Goal: Task Accomplishment & Management: Use online tool/utility

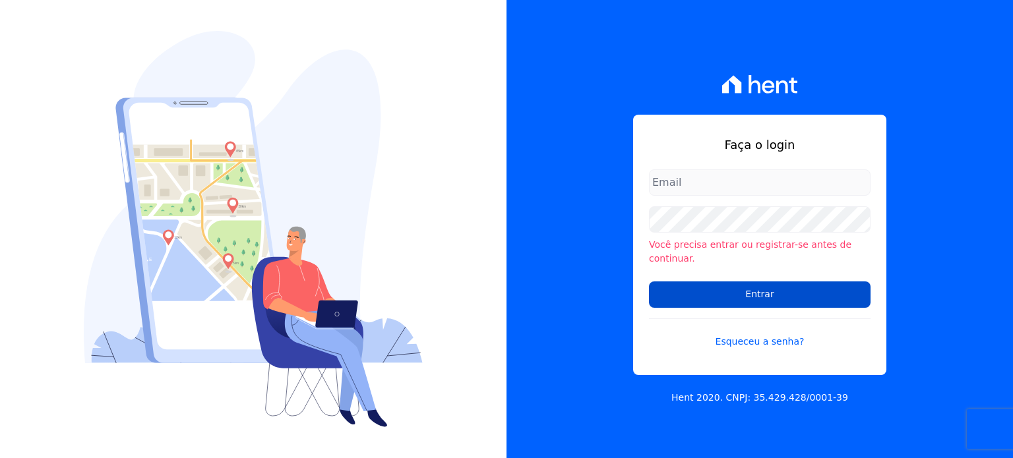
type input "hellen@3pnegociosimobiliarios.com.br"
click at [766, 283] on input "Entrar" at bounding box center [760, 295] width 222 height 26
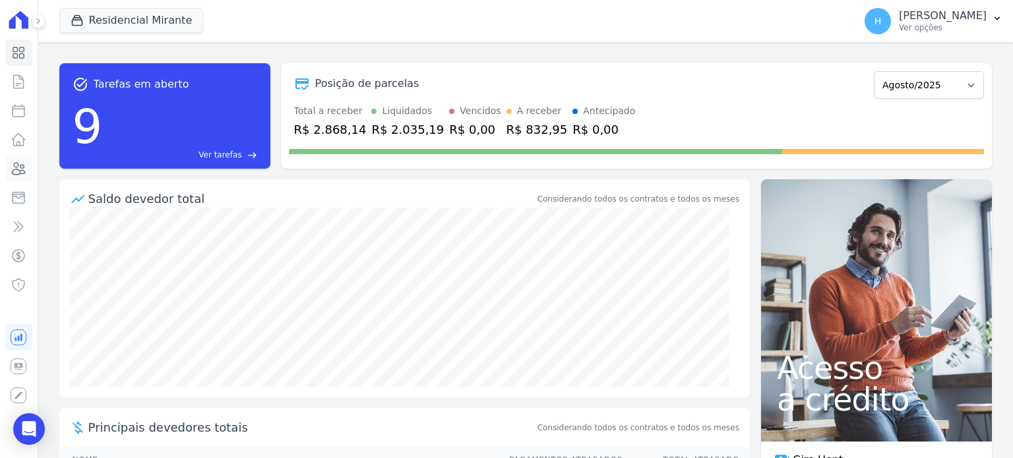
click at [16, 171] on icon at bounding box center [19, 169] width 16 height 16
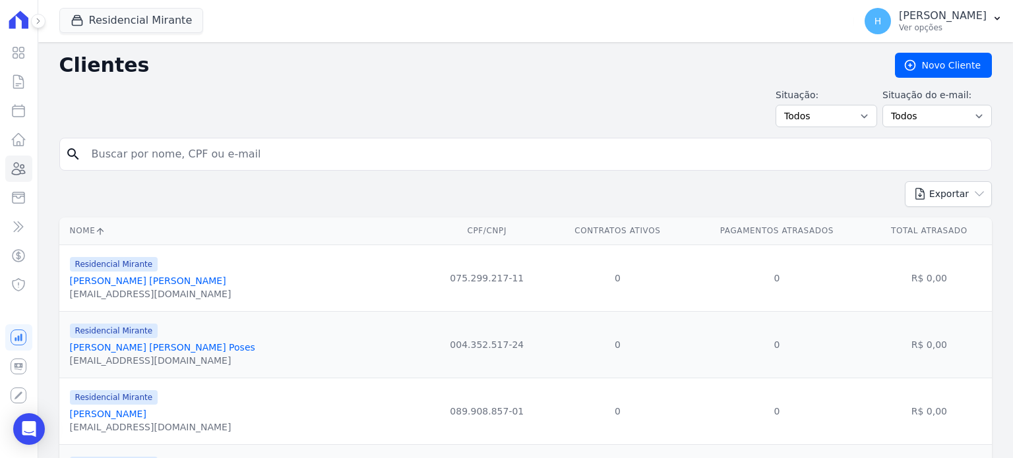
click at [139, 172] on form "search" at bounding box center [525, 160] width 933 height 44
click at [131, 151] on input "search" at bounding box center [535, 154] width 902 height 26
paste input "[PERSON_NAME]"
type input "[PERSON_NAME]"
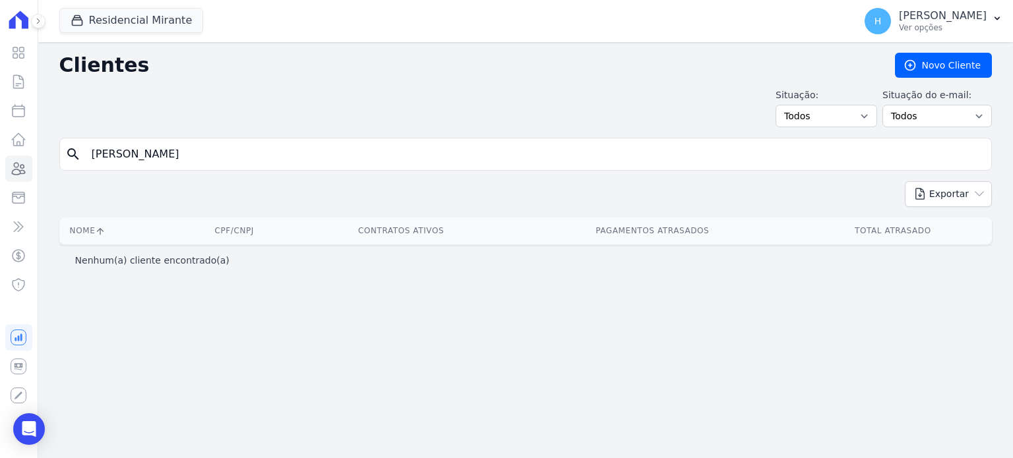
click at [243, 152] on input "[PERSON_NAME]" at bounding box center [535, 154] width 902 height 26
click at [239, 152] on input "[PERSON_NAME]" at bounding box center [535, 154] width 902 height 26
click at [162, 15] on button "Residencial Mirante" at bounding box center [131, 20] width 144 height 25
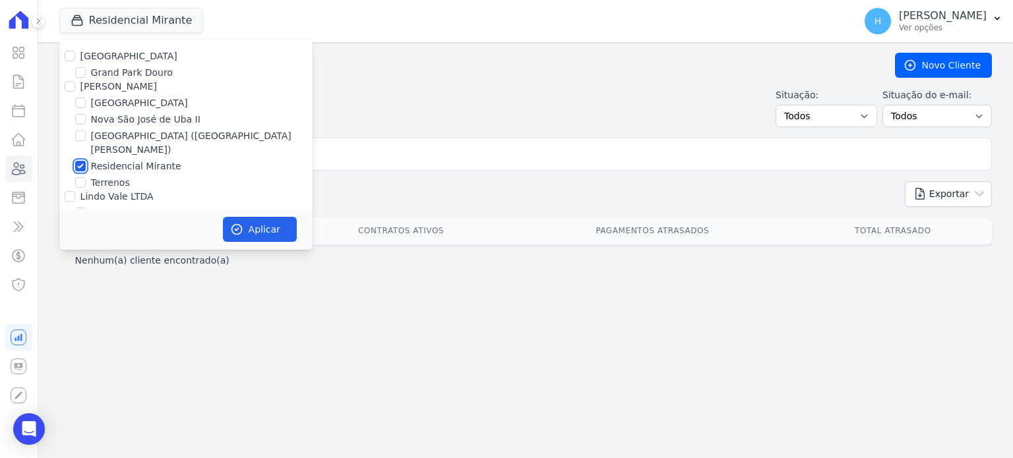
click at [78, 161] on input "Residencial Mirante" at bounding box center [80, 166] width 11 height 11
checkbox input "false"
drag, startPoint x: 67, startPoint y: 52, endPoint x: 189, endPoint y: 140, distance: 150.8
click at [68, 53] on input "[GEOGRAPHIC_DATA]" at bounding box center [70, 56] width 11 height 11
checkbox input "true"
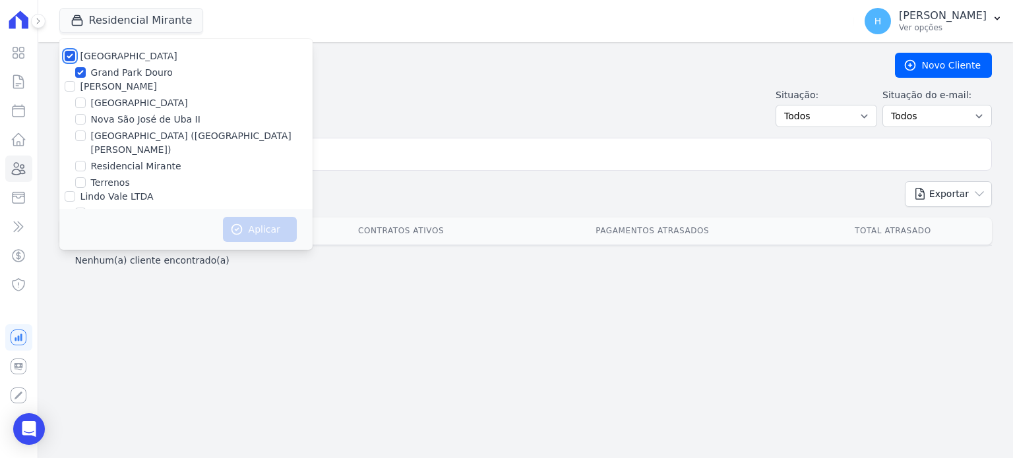
checkbox input "true"
click at [253, 231] on button "Aplicar" at bounding box center [260, 229] width 74 height 25
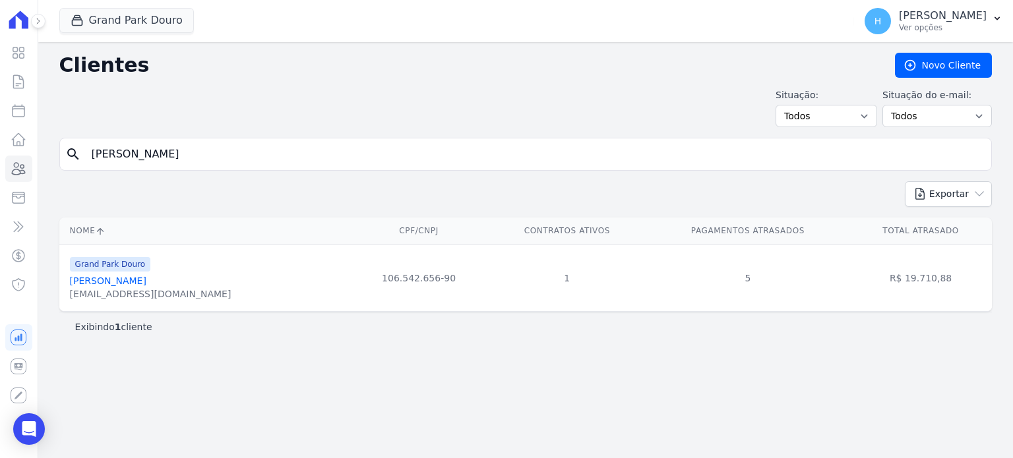
click at [348, 157] on input "[PERSON_NAME]" at bounding box center [535, 154] width 902 height 26
click at [146, 285] on link "Elizabeth Dias De Oliveira" at bounding box center [108, 281] width 77 height 11
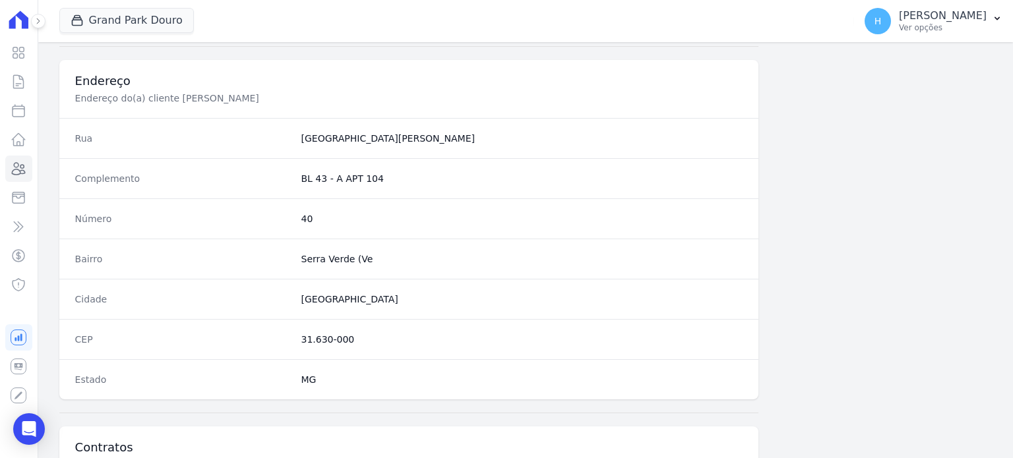
scroll to position [771, 0]
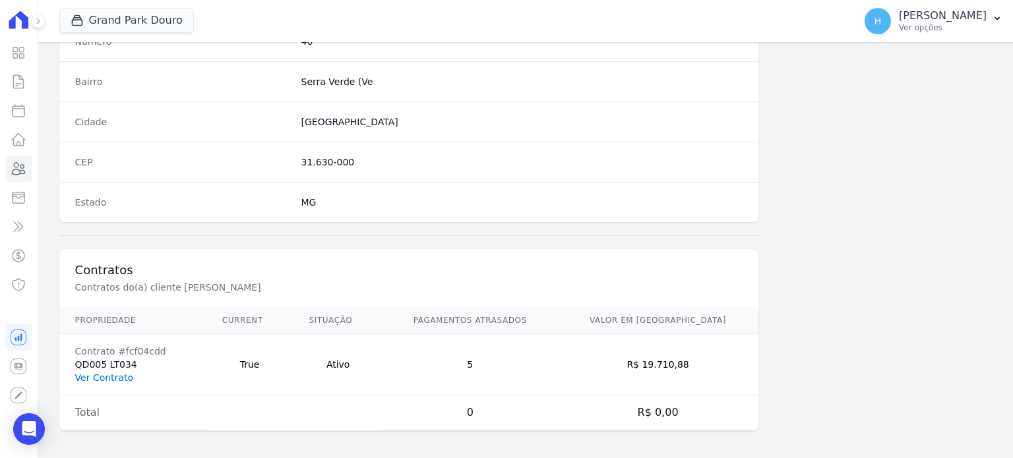
click at [92, 375] on link "Ver Contrato" at bounding box center [104, 378] width 58 height 11
click at [104, 378] on link "Ver Contrato" at bounding box center [104, 378] width 58 height 11
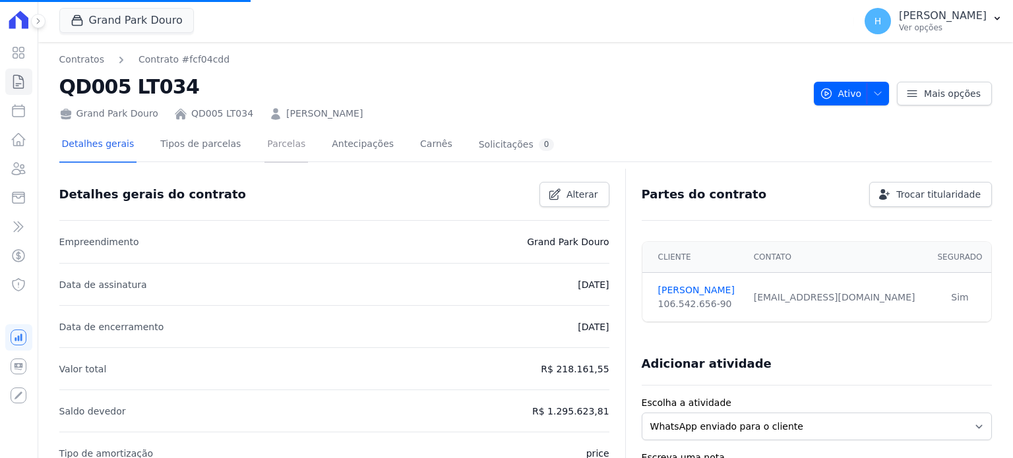
click at [268, 146] on link "Parcelas" at bounding box center [287, 145] width 44 height 35
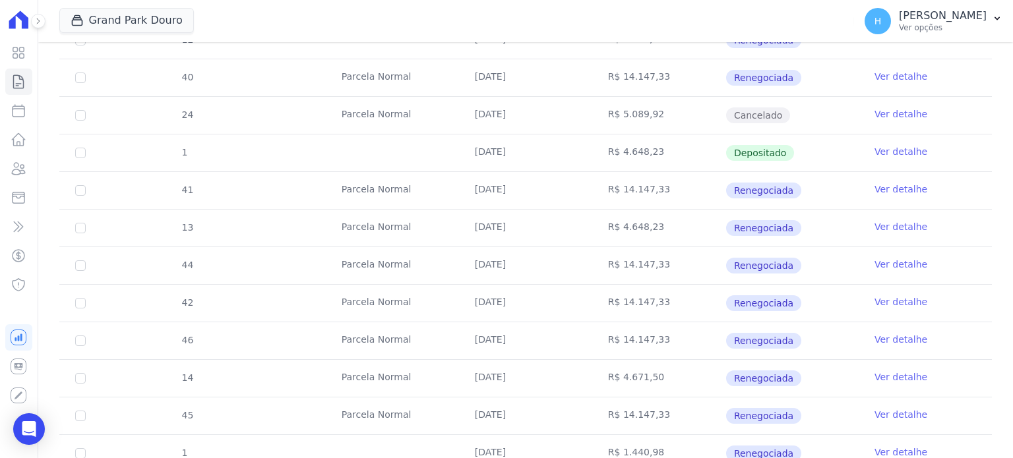
scroll to position [1319, 0]
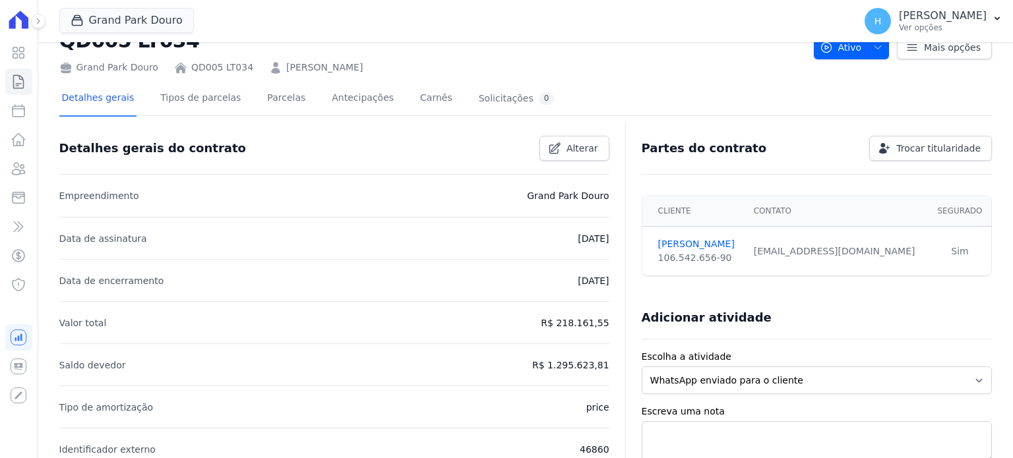
scroll to position [66, 0]
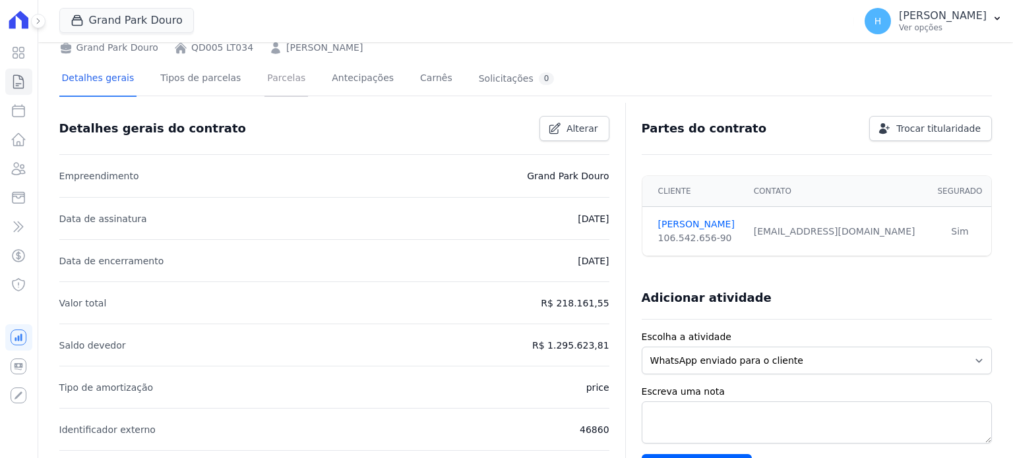
click at [282, 76] on link "Parcelas" at bounding box center [287, 79] width 44 height 35
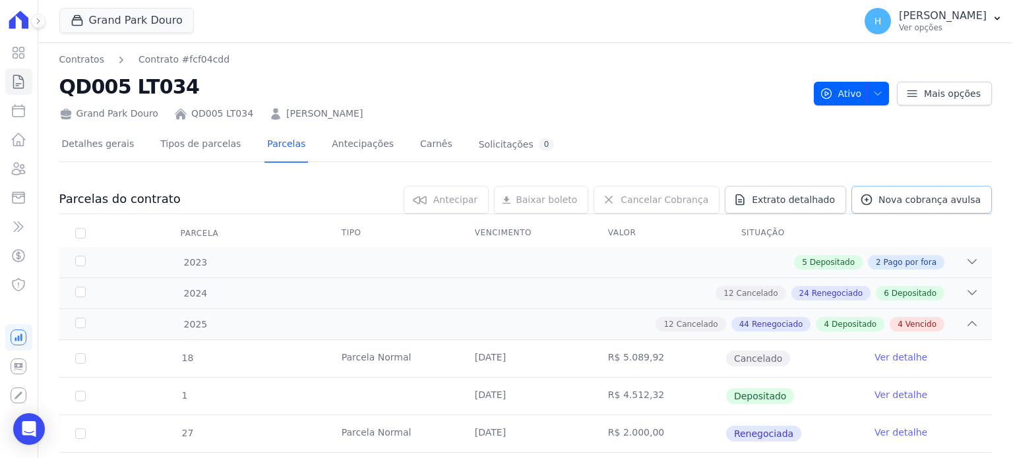
click at [937, 199] on span "Nova cobrança avulsa" at bounding box center [930, 199] width 102 height 13
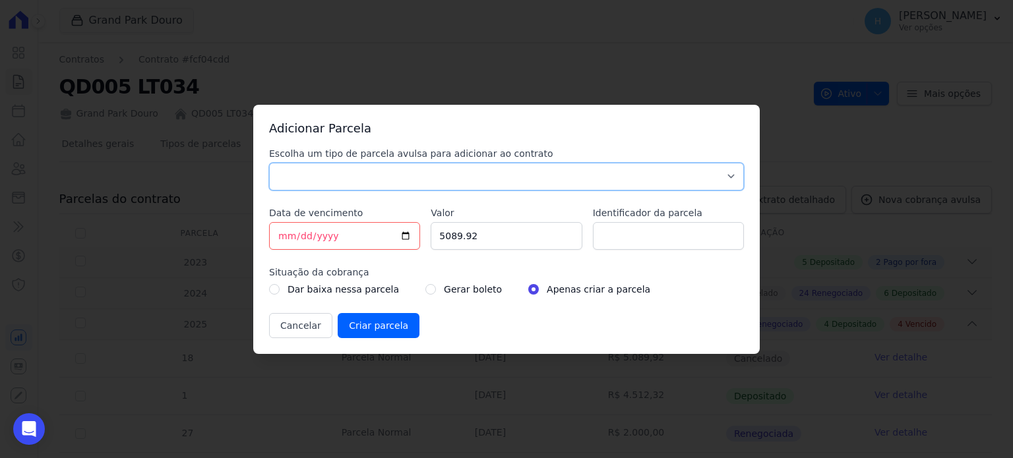
click at [614, 177] on select "Parcela Normal Sinal Caução Intercalada Chaves Pré Chaves Pós Chaves Taxas Quit…" at bounding box center [506, 177] width 475 height 28
select select "others"
click at [269, 163] on select "Parcela Normal Sinal Caução Intercalada Chaves Pré Chaves Pós Chaves Taxas Quit…" at bounding box center [506, 177] width 475 height 28
click at [286, 234] on input "[DATE]" at bounding box center [344, 236] width 151 height 28
type input "2025-08-25"
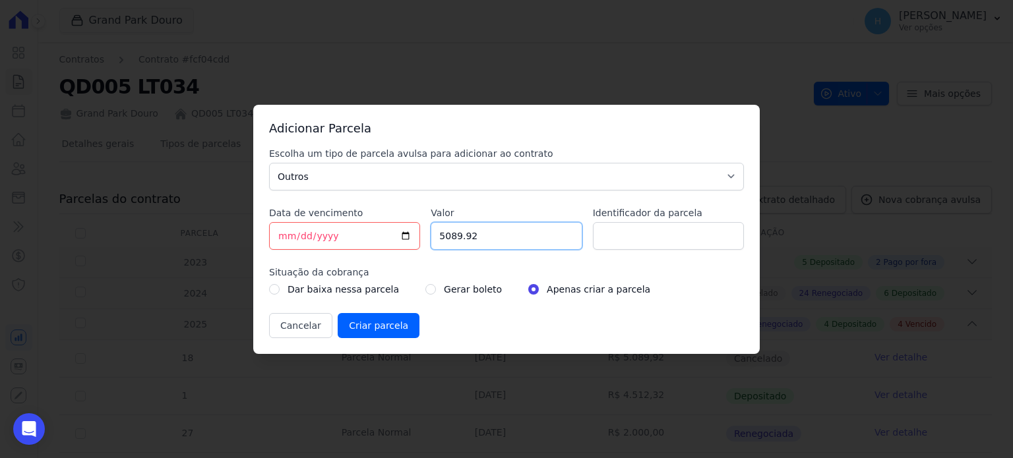
click at [539, 236] on input "5089.92" at bounding box center [506, 236] width 151 height 28
drag, startPoint x: 539, startPoint y: 236, endPoint x: 317, endPoint y: 221, distance: 222.8
click at [299, 208] on div "Escolha um tipo de parcela avulsa para adicionar ao contrato Parcela Normal Sin…" at bounding box center [506, 242] width 475 height 191
paste input "1.44098"
click at [448, 238] on input "1.44098" at bounding box center [506, 236] width 151 height 28
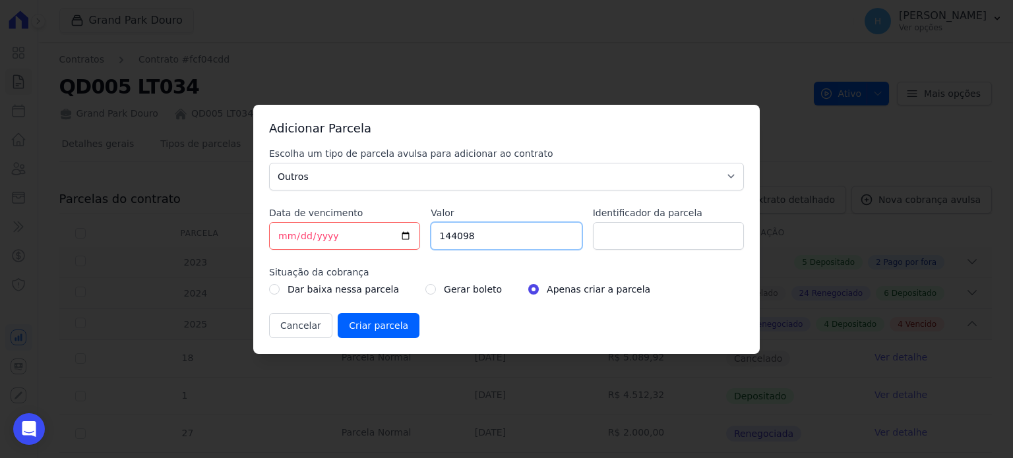
click at [458, 234] on input "144098" at bounding box center [506, 236] width 151 height 28
type input "1440.98"
click at [702, 244] on input "Identificador da parcela" at bounding box center [668, 236] width 151 height 28
type input "0"
click at [370, 327] on input "Criar parcela" at bounding box center [379, 325] width 82 height 25
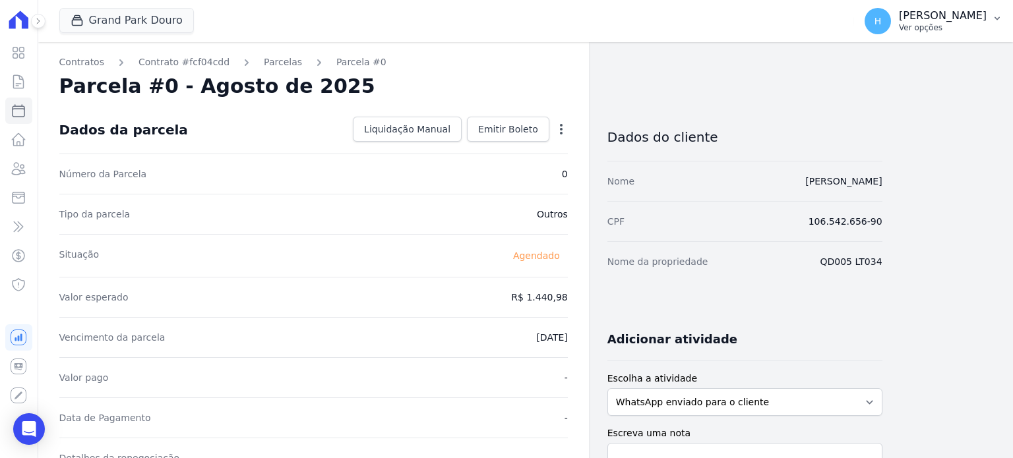
click at [980, 29] on p "Ver opções" at bounding box center [943, 27] width 88 height 11
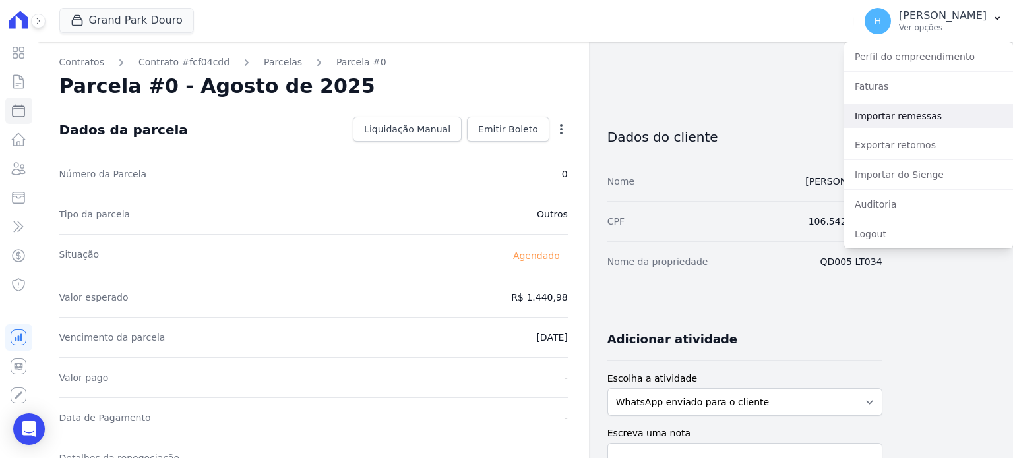
click at [920, 117] on link "Importar remessas" at bounding box center [928, 116] width 169 height 24
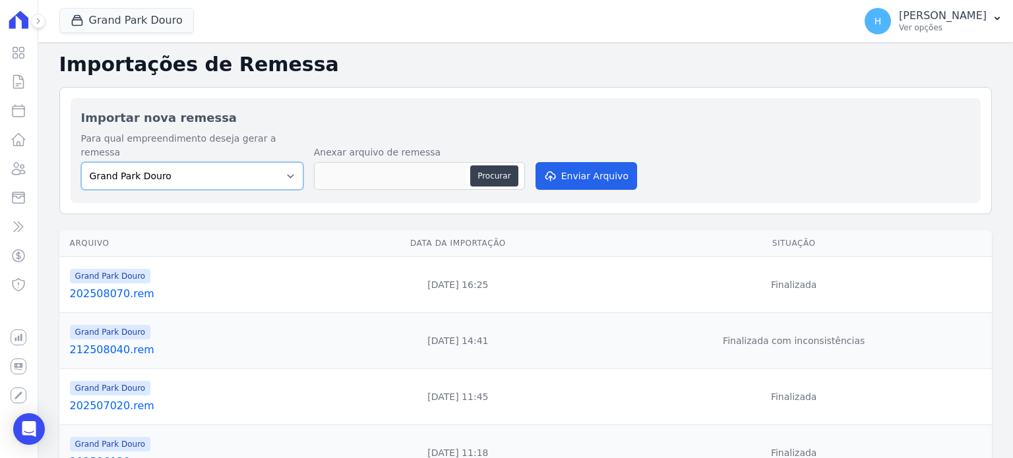
click at [193, 166] on select "Grand Park Douro Loteamento Village Nova São José de Uba II Parque Santa Fé (Bo…" at bounding box center [192, 176] width 222 height 28
click at [481, 166] on button "Procurar" at bounding box center [493, 176] width 47 height 21
type input "202508220.rem"
drag, startPoint x: 611, startPoint y: 162, endPoint x: 620, endPoint y: 166, distance: 10.0
click at [611, 162] on button "Enviar Arquivo" at bounding box center [587, 176] width 102 height 28
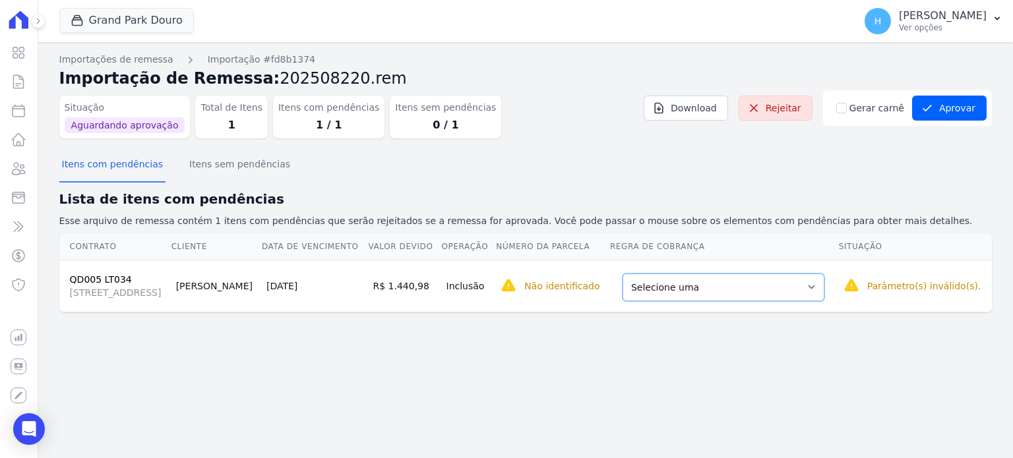
click at [825, 290] on select "Selecione uma Nova Parcela Avulsa Parcela Avulsa Existente Sinal (1 X R$ 8.883,…" at bounding box center [724, 288] width 202 height 28
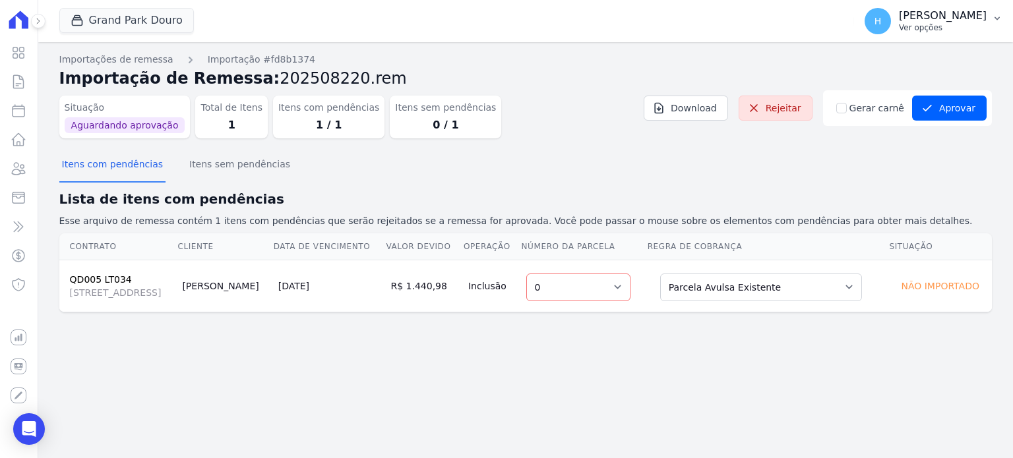
click at [989, 14] on button "H Hellen Vilaça Ver opções" at bounding box center [933, 21] width 159 height 37
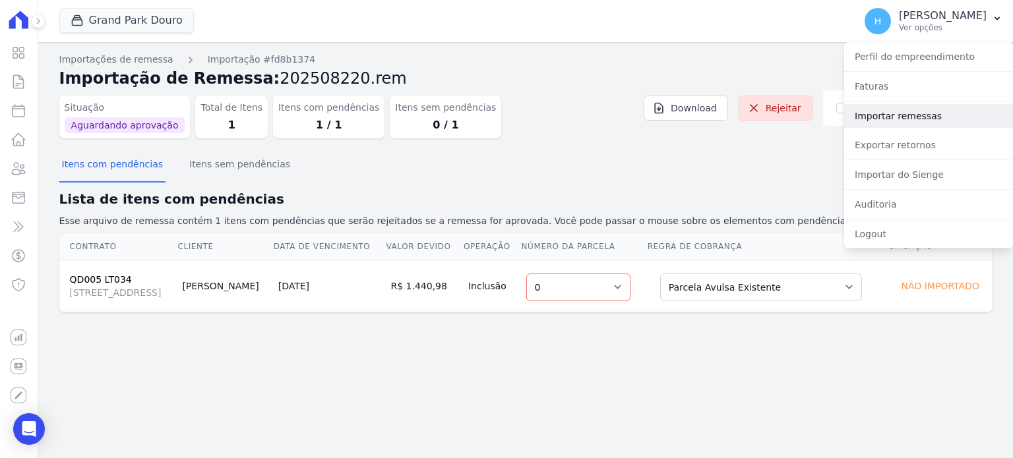
click at [896, 121] on link "Importar remessas" at bounding box center [928, 116] width 169 height 24
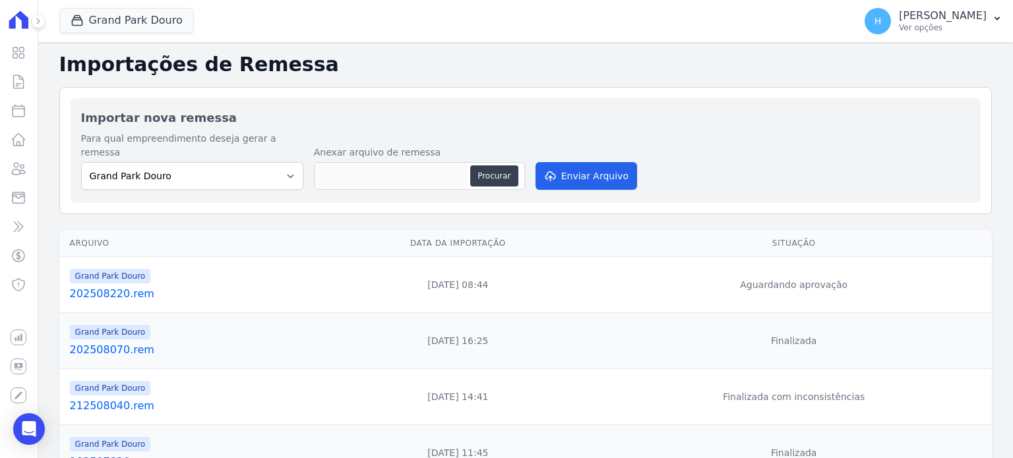
click at [135, 286] on link "202508220.rem" at bounding box center [192, 294] width 245 height 16
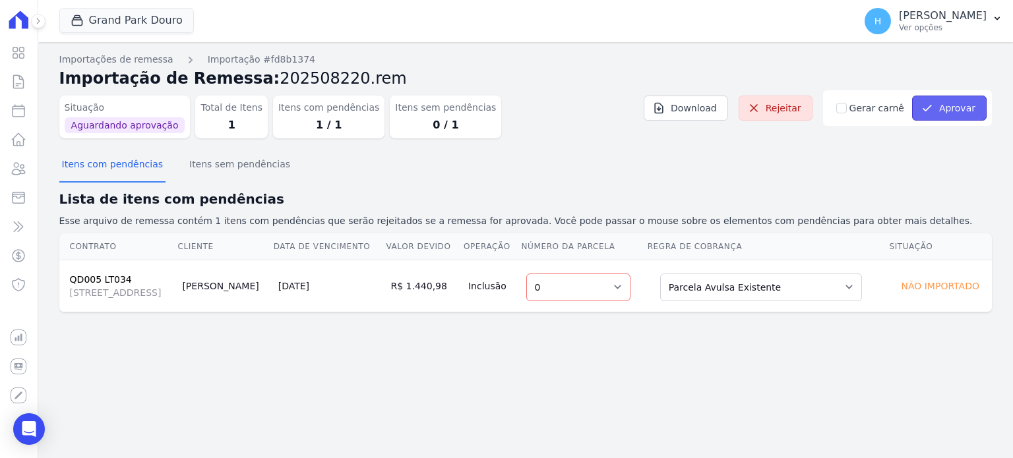
click at [962, 113] on button "Aprovar" at bounding box center [949, 108] width 75 height 25
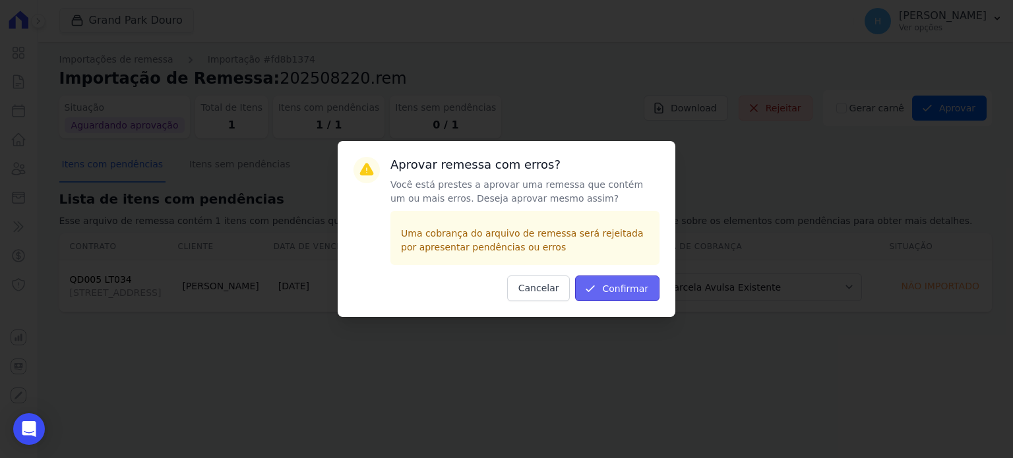
click at [633, 279] on button "Confirmar" at bounding box center [617, 289] width 84 height 26
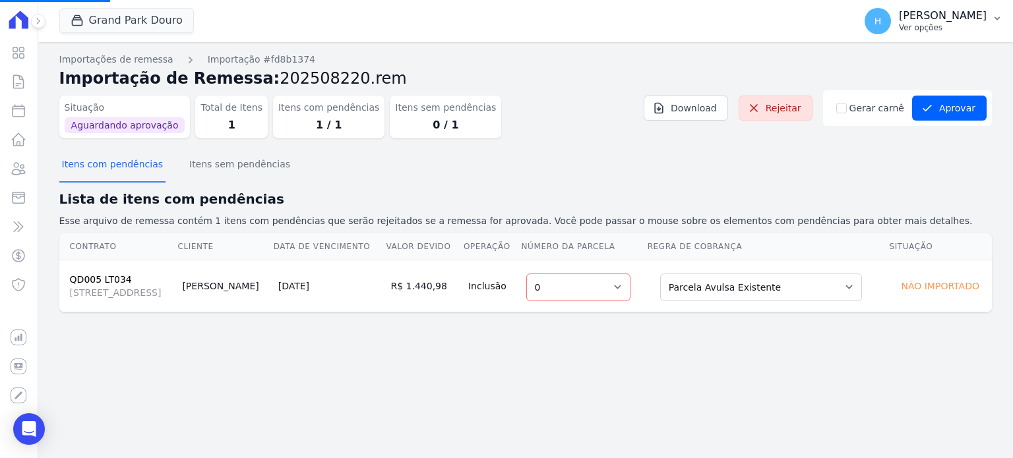
click at [956, 30] on p "Ver opções" at bounding box center [943, 27] width 88 height 11
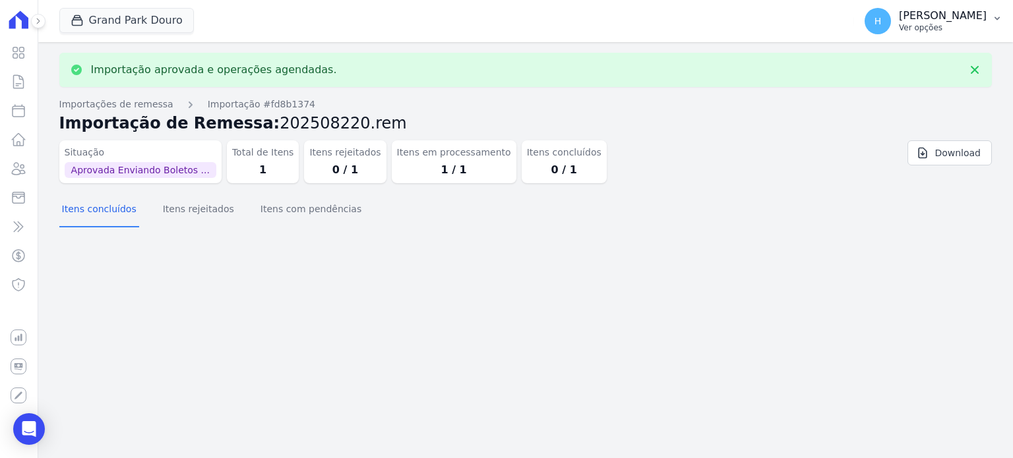
click at [979, 24] on p "Ver opções" at bounding box center [943, 27] width 88 height 11
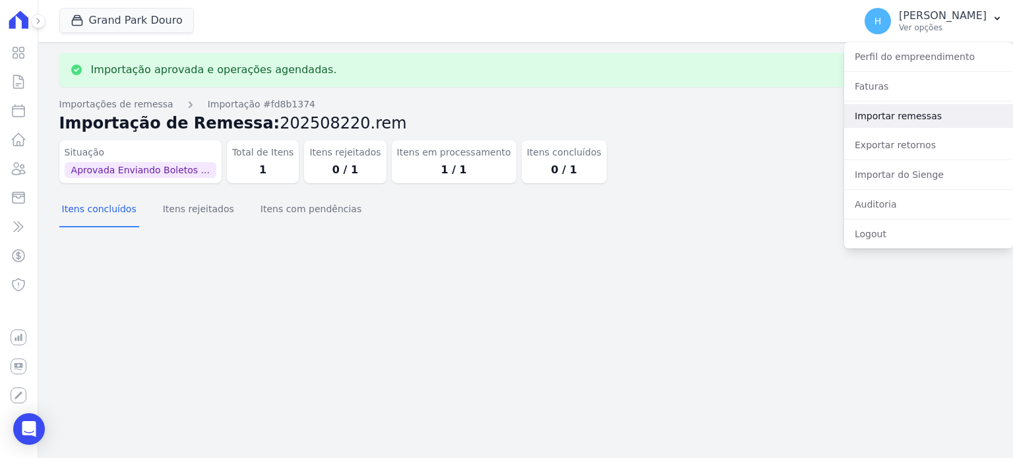
click at [923, 105] on link "Importar remessas" at bounding box center [928, 116] width 169 height 24
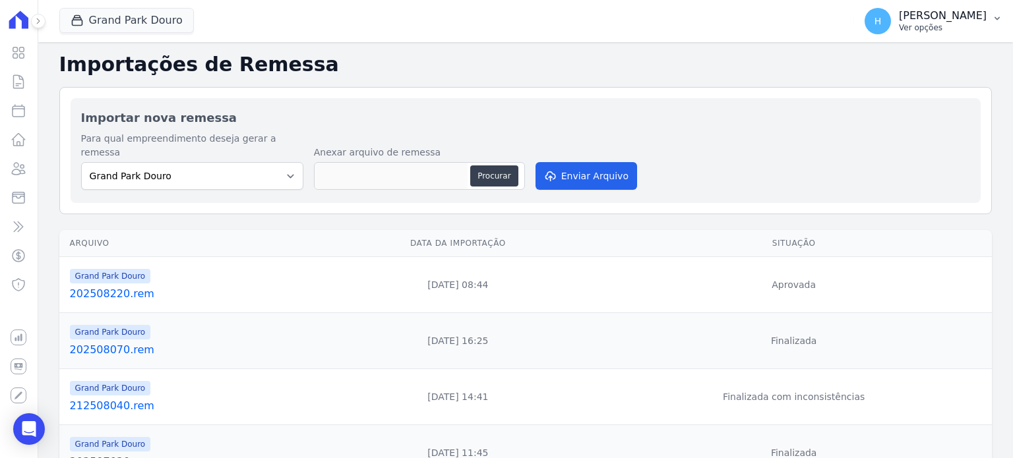
click at [956, 36] on button "H Hellen Vilaça Ver opções" at bounding box center [933, 21] width 159 height 37
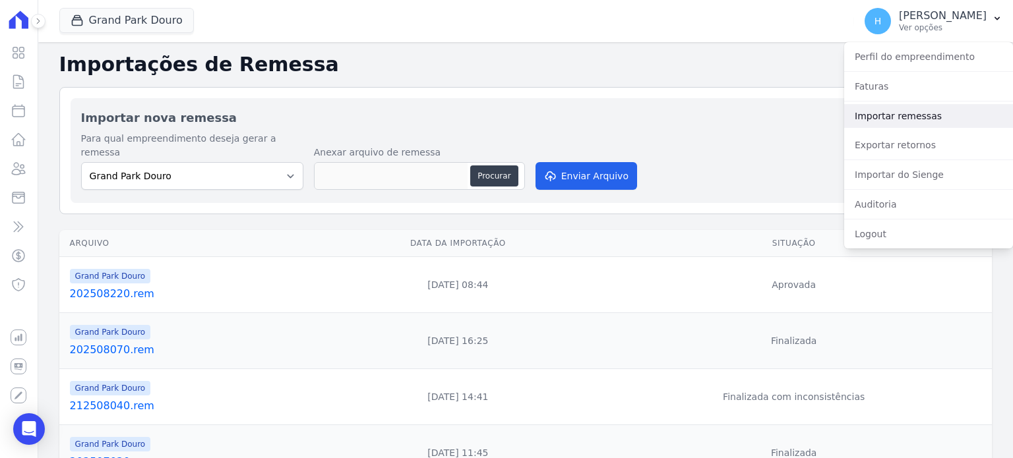
click at [918, 115] on link "Importar remessas" at bounding box center [928, 116] width 169 height 24
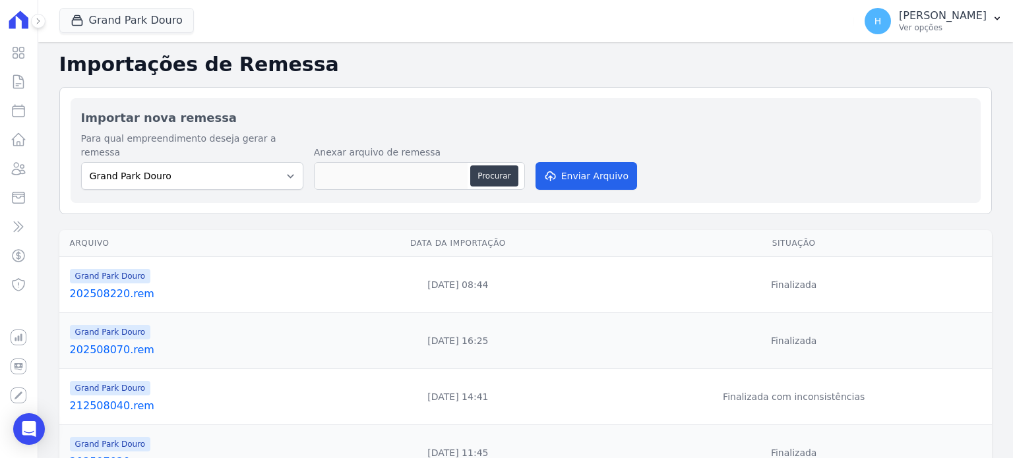
click at [119, 286] on link "202508220.rem" at bounding box center [192, 294] width 245 height 16
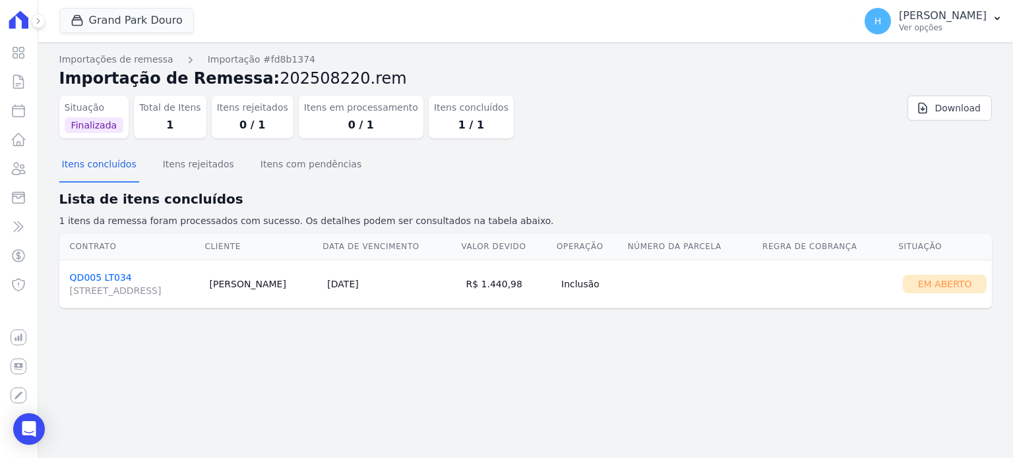
click at [100, 281] on link "QD005 LT034 [STREET_ADDRESS]" at bounding box center [134, 284] width 129 height 25
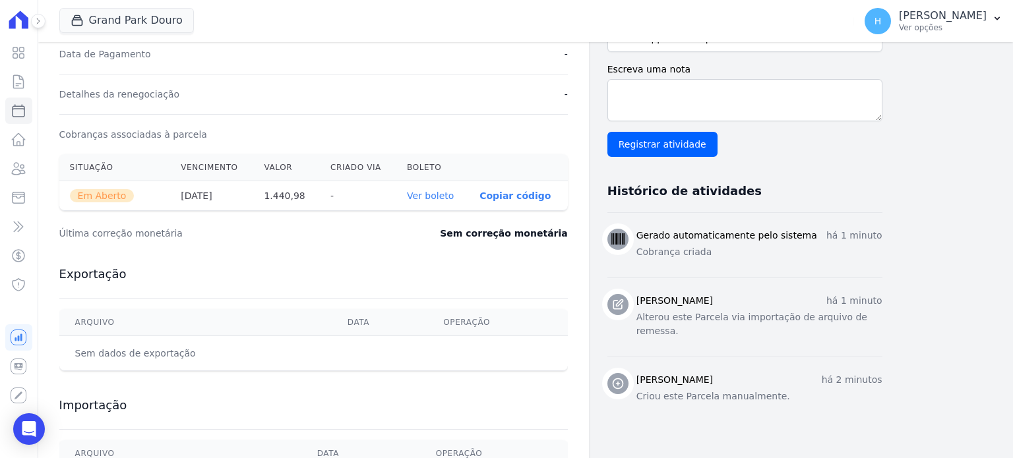
scroll to position [443, 0]
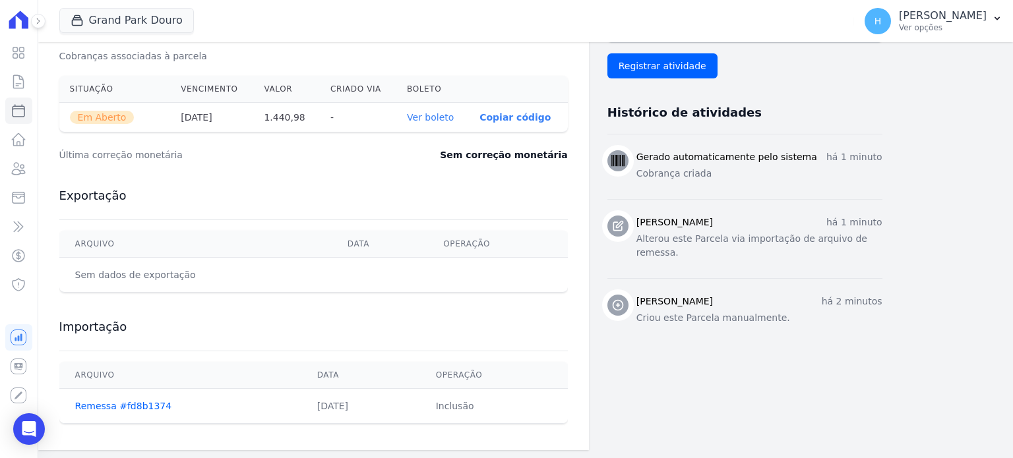
click at [431, 113] on link "Ver boleto" at bounding box center [430, 117] width 47 height 11
